Goal: Communication & Community: Answer question/provide support

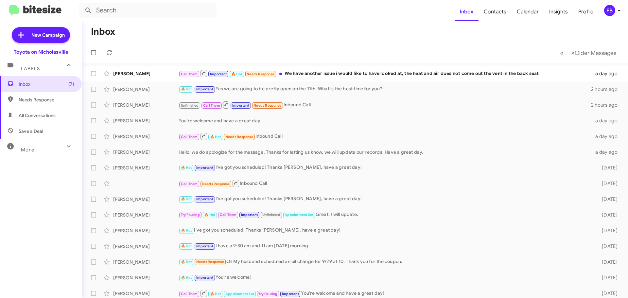
click at [37, 105] on span "Needs Response" at bounding box center [41, 100] width 82 height 16
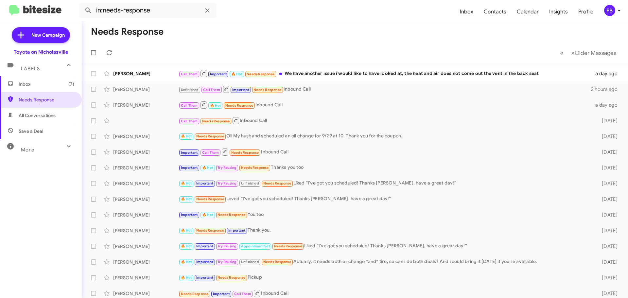
click at [51, 123] on span "Save a Deal" at bounding box center [41, 131] width 82 height 16
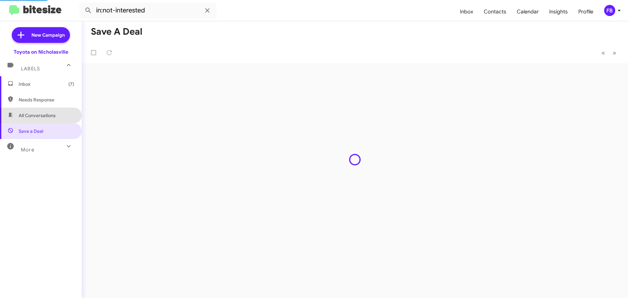
click at [50, 117] on span "All Conversations" at bounding box center [37, 115] width 37 height 7
type input "in:all-conversations"
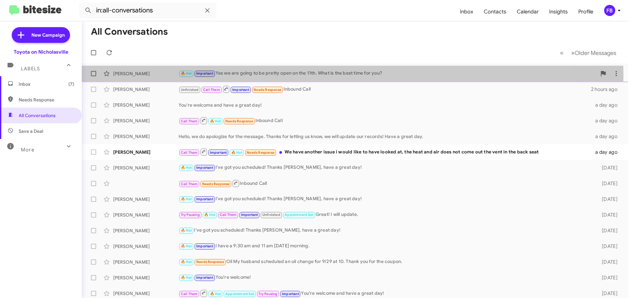
click at [306, 77] on div "🔥 Hot Important Yes we are going to be pretty open on the 11th. What is the bes…" at bounding box center [388, 74] width 418 height 8
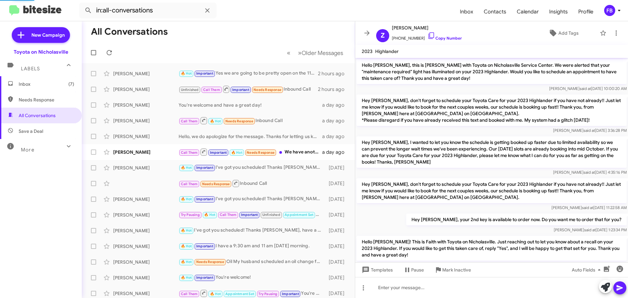
scroll to position [354, 0]
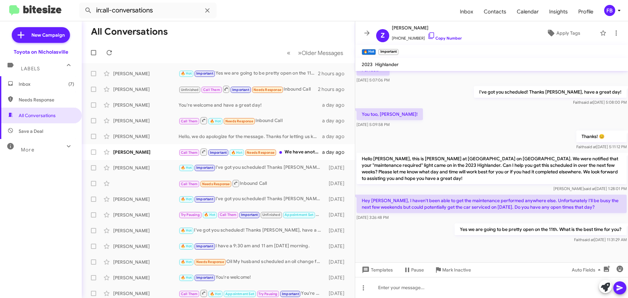
click at [54, 83] on span "Inbox (7)" at bounding box center [47, 84] width 56 height 7
